Goal: Browse casually

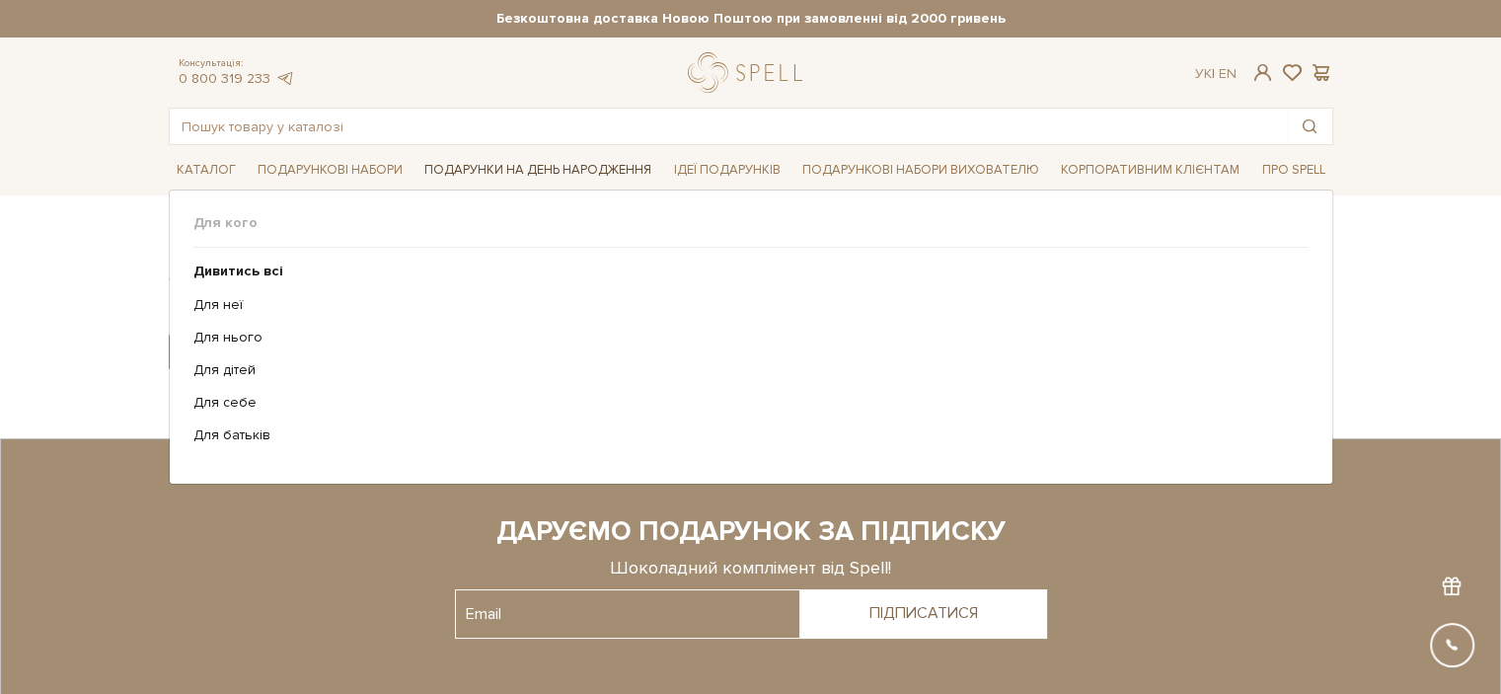
click at [468, 168] on link "Подарунки на День народження" at bounding box center [537, 170] width 243 height 31
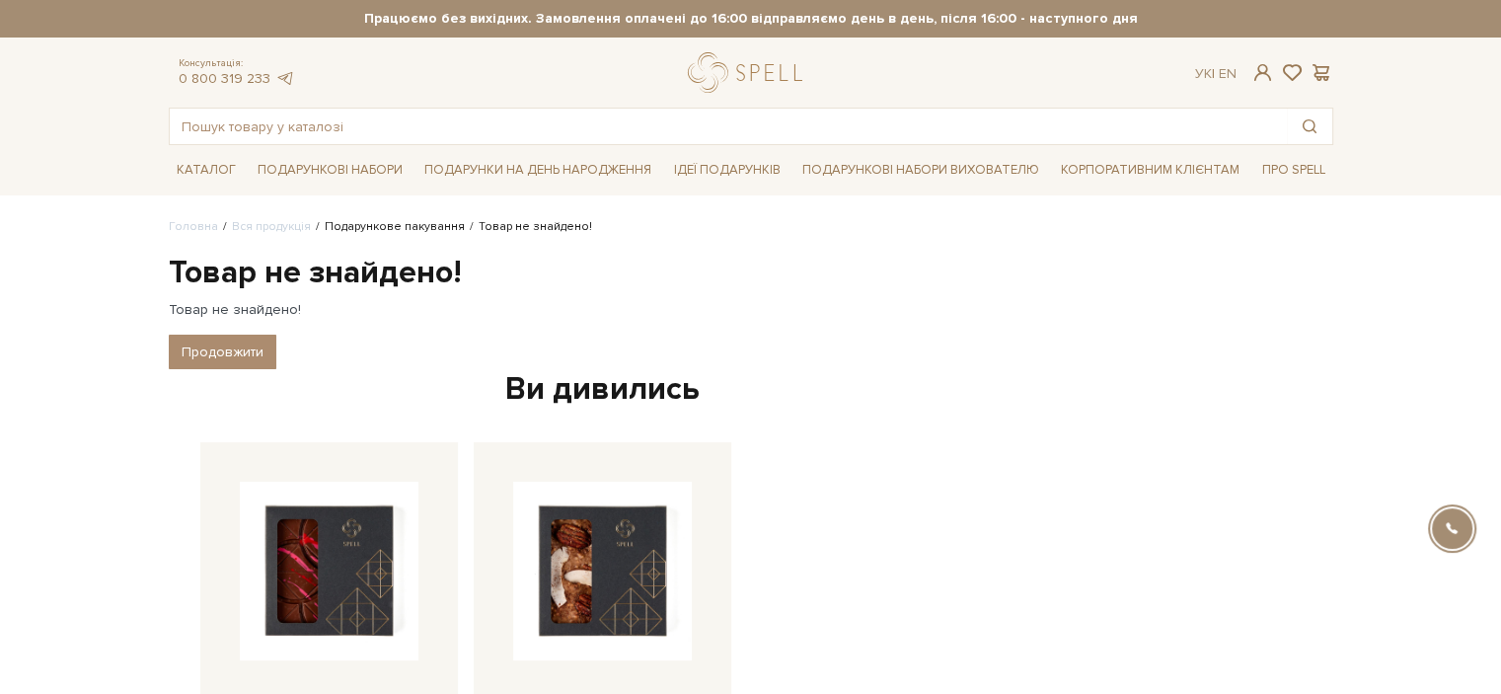
click at [351, 220] on link "Подарункове пакування" at bounding box center [395, 226] width 140 height 15
